Goal: Task Accomplishment & Management: Use online tool/utility

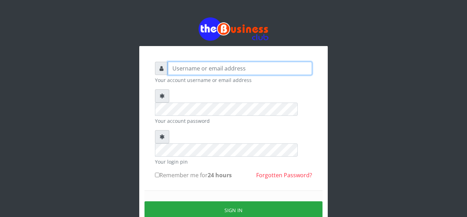
type input "graciouscybercafe@gmail.com"
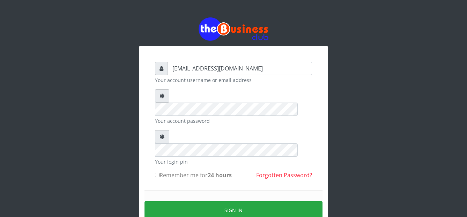
click at [154, 148] on div "graciouscybercafe@gmail.com Your account username or email address Your account…" at bounding box center [234, 154] width 168 height 195
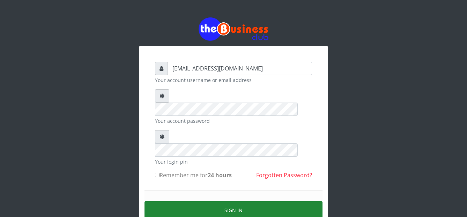
click at [187, 201] on button "Sign in" at bounding box center [233, 210] width 178 height 18
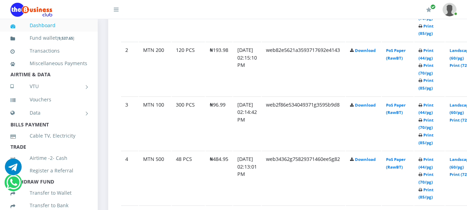
scroll to position [436, 0]
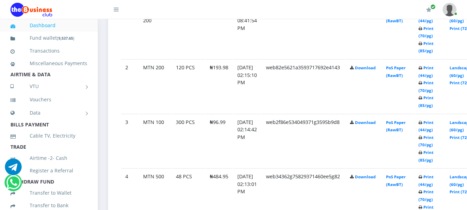
click at [162, 119] on td "MTN 100" at bounding box center [155, 141] width 32 height 54
click at [162, 120] on td "MTN 100" at bounding box center [155, 141] width 32 height 54
drag, startPoint x: 162, startPoint y: 120, endPoint x: 208, endPoint y: 90, distance: 55.3
click at [208, 90] on td "₦193.98" at bounding box center [219, 86] width 27 height 54
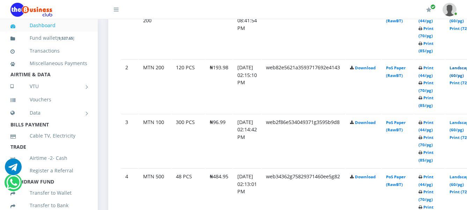
click at [465, 69] on link "Landscape (60/pg)" at bounding box center [460, 71] width 22 height 13
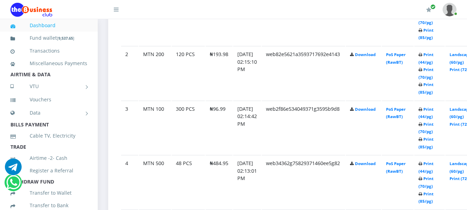
scroll to position [436, 0]
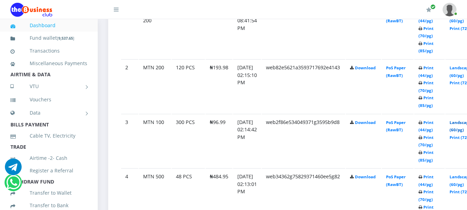
click at [462, 122] on link "Landscape (60/pg)" at bounding box center [460, 126] width 22 height 13
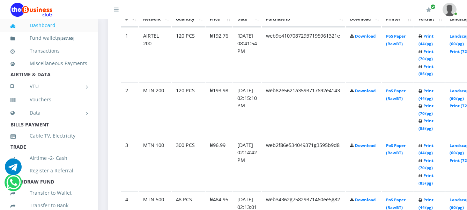
scroll to position [436, 0]
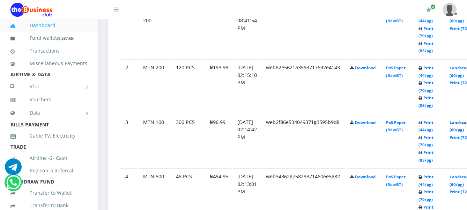
click at [462, 124] on link "Landscape (60/pg)" at bounding box center [460, 126] width 22 height 13
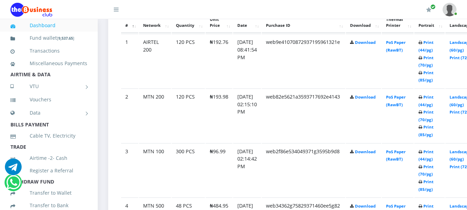
scroll to position [419, 0]
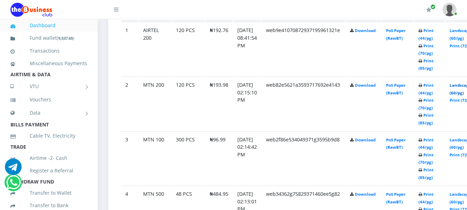
click at [462, 89] on link "Landscape (60/pg)" at bounding box center [460, 89] width 22 height 13
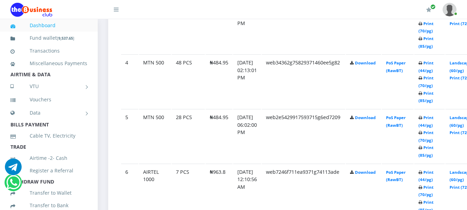
scroll to position [558, 0]
